Goal: Information Seeking & Learning: Learn about a topic

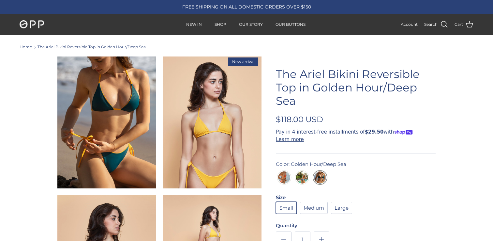
click at [198, 99] on img at bounding box center [212, 122] width 99 height 132
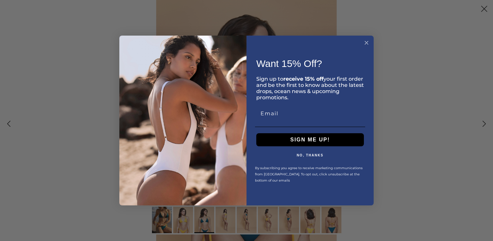
click at [366, 42] on icon "Close dialog" at bounding box center [366, 42] width 3 height 3
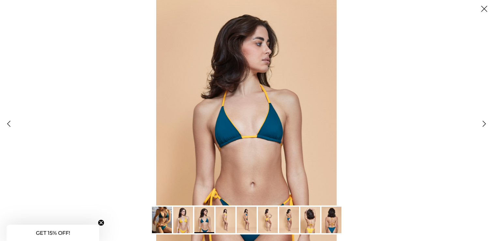
click at [225, 218] on img "Gallery Viewer" at bounding box center [226, 220] width 20 height 26
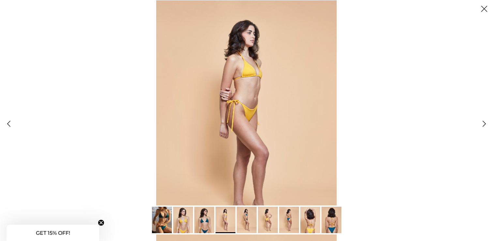
click at [249, 216] on img "Gallery Viewer" at bounding box center [247, 220] width 20 height 26
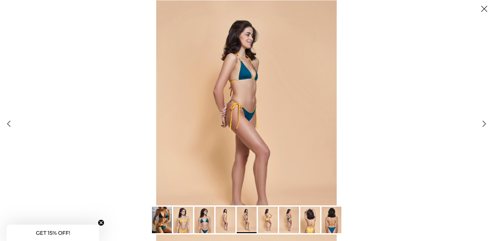
click at [265, 220] on img "Gallery Viewer" at bounding box center [268, 220] width 20 height 26
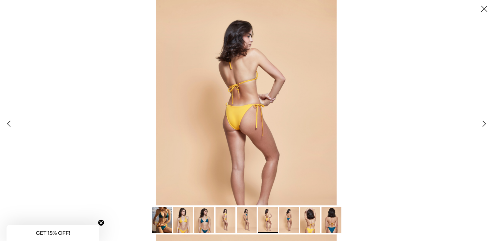
click at [287, 219] on img "Gallery Viewer" at bounding box center [289, 220] width 20 height 26
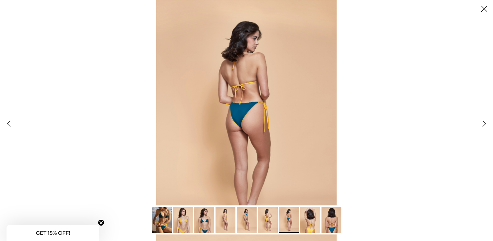
click at [486, 10] on button "Close" at bounding box center [485, 9] width 18 height 18
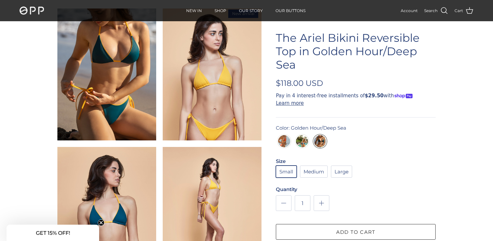
scroll to position [56, 0]
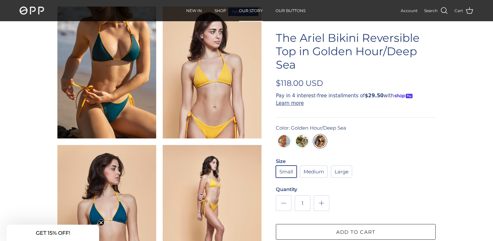
click at [243, 10] on link "OUR STORY" at bounding box center [251, 11] width 36 height 20
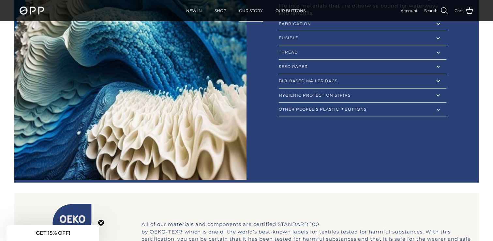
scroll to position [703, 0]
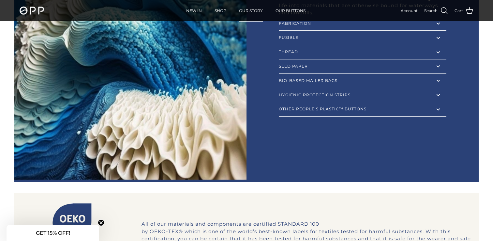
click at [305, 110] on div "OTHER PEOPLE’S PLASTIC™ BUTTONS" at bounding box center [363, 109] width 168 height 4
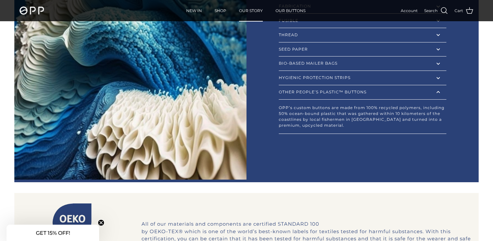
scroll to position [702, 0]
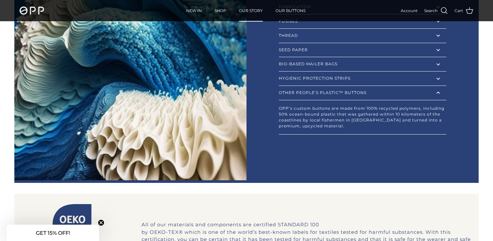
click at [306, 94] on div "OTHER PEOPLE’S PLASTIC™ BUTTONS" at bounding box center [363, 93] width 168 height 4
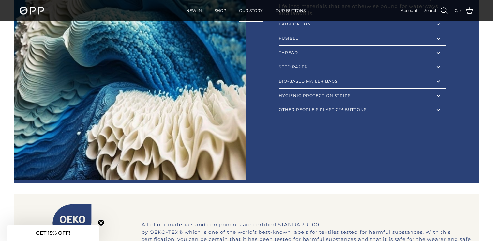
click at [306, 95] on div "HYGIENIC PROTECTION STRIPS" at bounding box center [363, 96] width 168 height 4
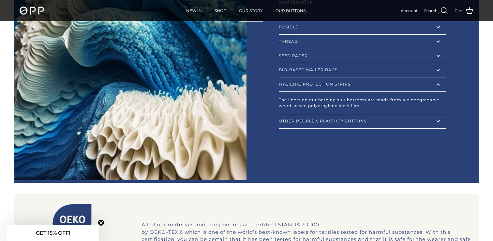
click at [309, 70] on div "BIO-BASED MAILER BAGS" at bounding box center [363, 70] width 168 height 4
click at [312, 55] on div "SEED PAPER" at bounding box center [363, 56] width 168 height 4
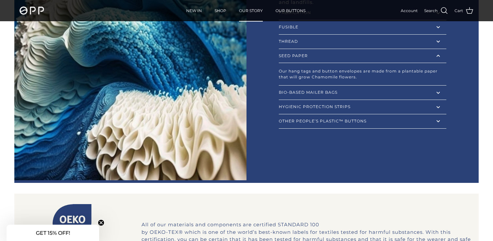
click at [313, 42] on div "THREAD" at bounding box center [363, 42] width 168 height 4
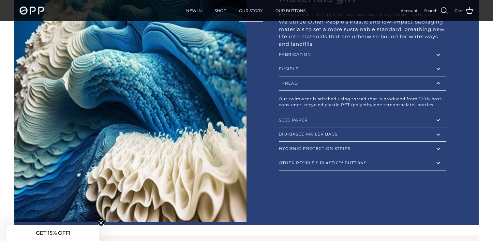
scroll to position [660, 0]
click at [313, 72] on div "FUSIBLE expand_less expand_more" at bounding box center [363, 69] width 168 height 14
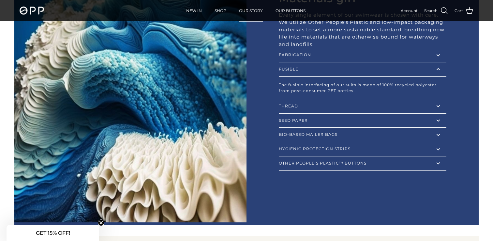
click at [315, 54] on div "FABRICATION" at bounding box center [363, 55] width 168 height 4
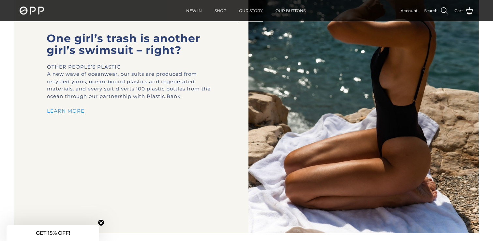
scroll to position [0, 0]
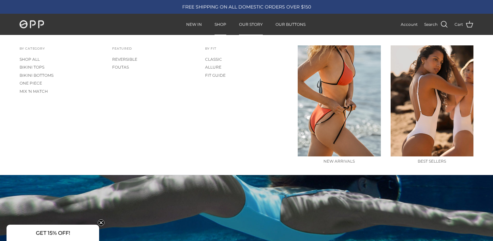
click at [222, 25] on link "SHOP" at bounding box center [220, 24] width 23 height 20
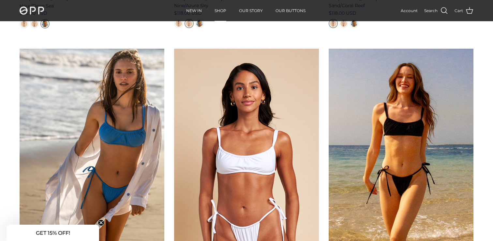
scroll to position [2100, 0]
